Goal: Navigation & Orientation: Find specific page/section

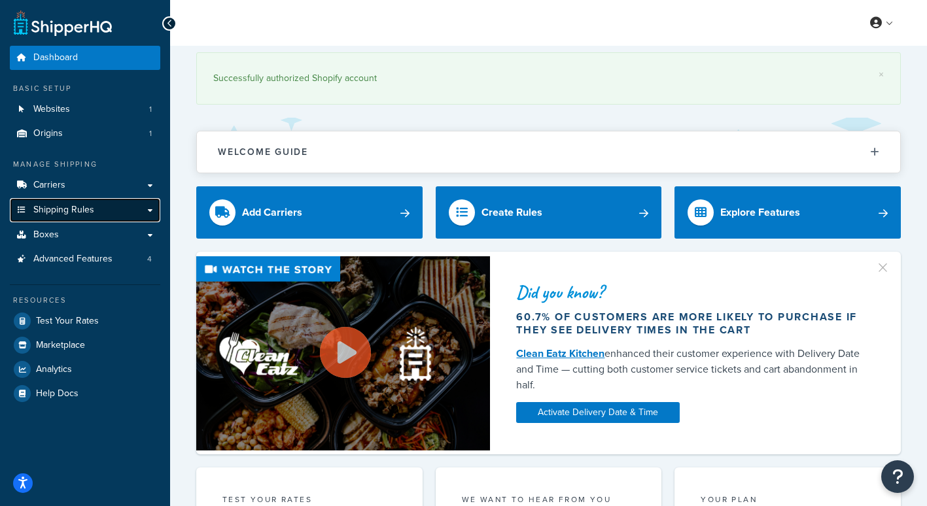
click at [150, 209] on link "Shipping Rules" at bounding box center [85, 210] width 150 height 24
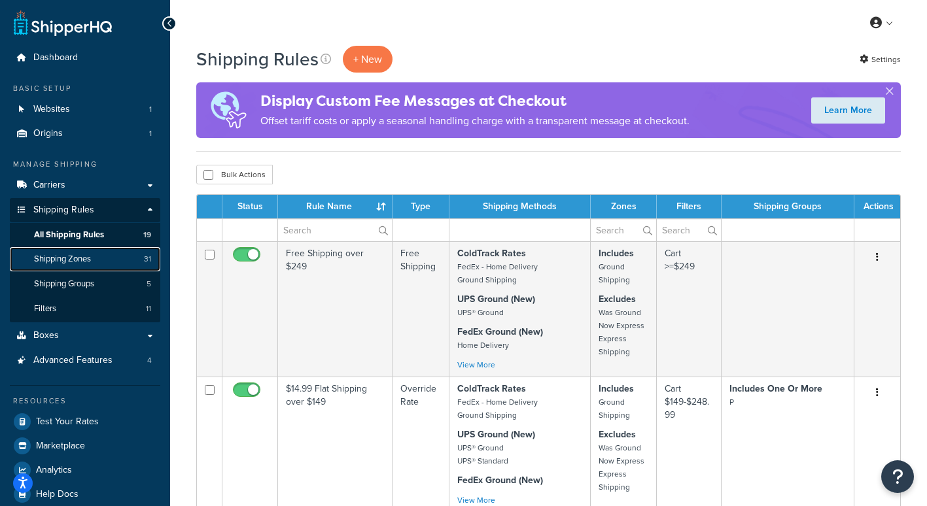
click at [102, 258] on link "Shipping Zones 31" at bounding box center [85, 259] width 150 height 24
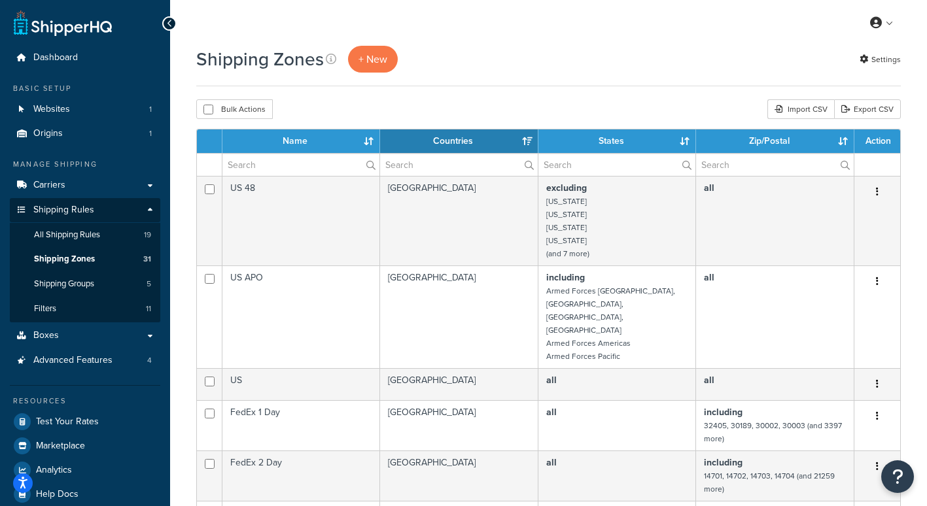
select select "15"
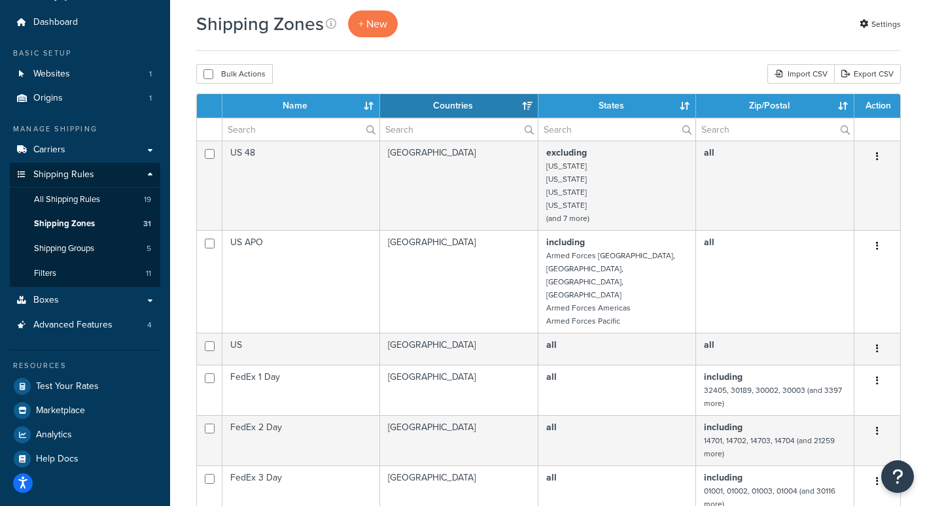
scroll to position [65, 0]
